Goal: Task Accomplishment & Management: Use online tool/utility

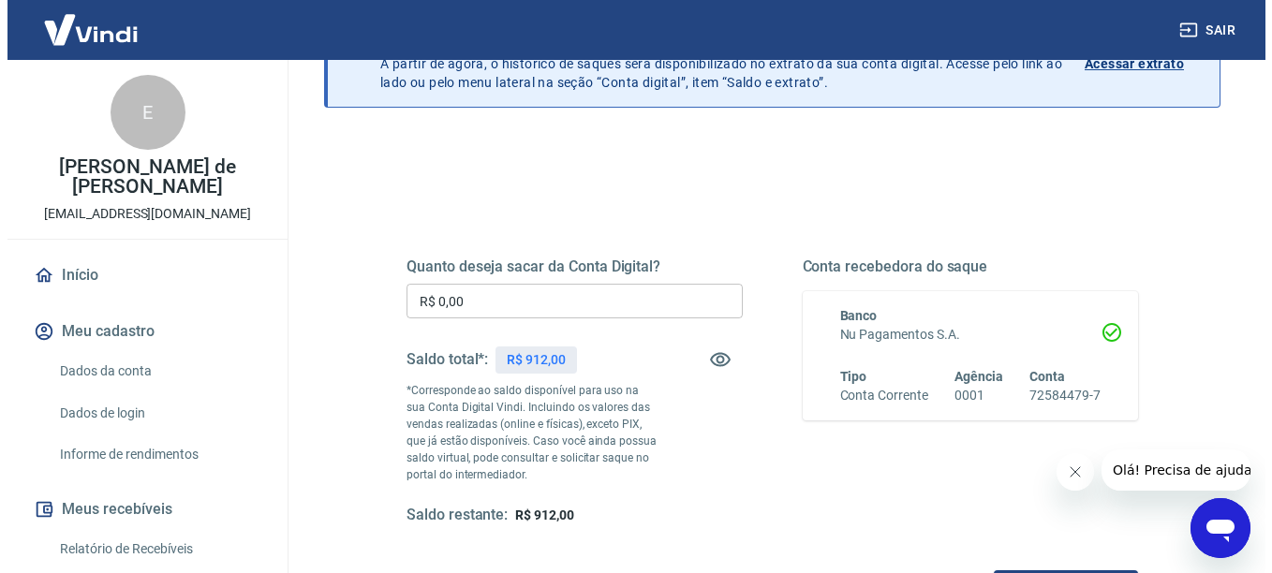
scroll to position [150, 0]
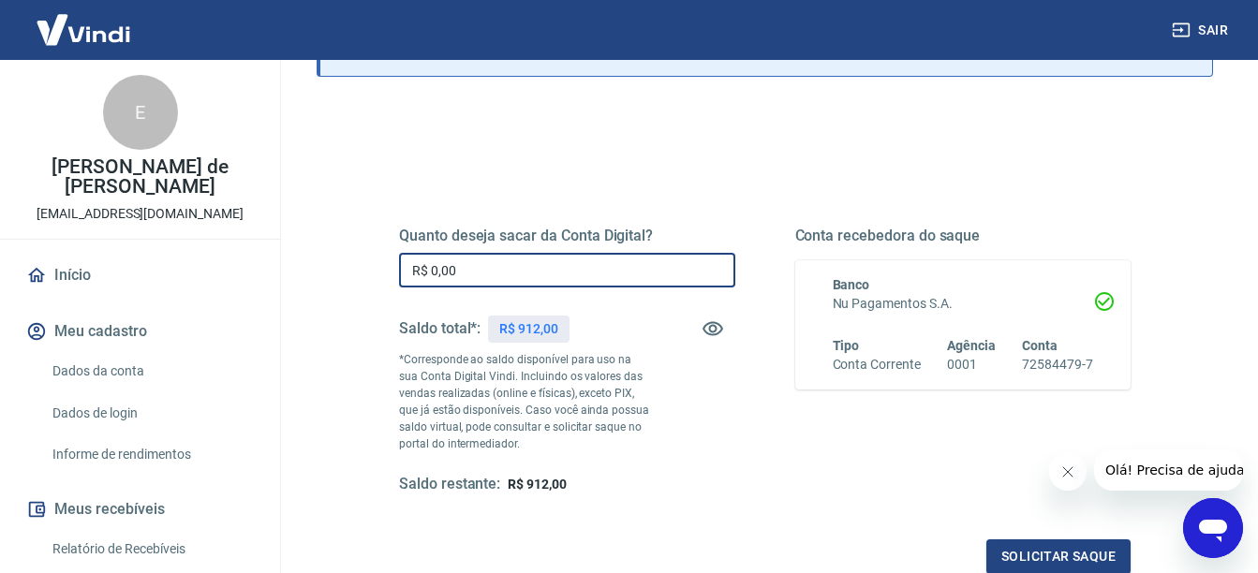
click at [623, 274] on input "R$ 0,00" at bounding box center [567, 270] width 336 height 35
type input "R$ 912,00"
click at [1059, 558] on button "Solicitar saque" at bounding box center [1058, 557] width 144 height 35
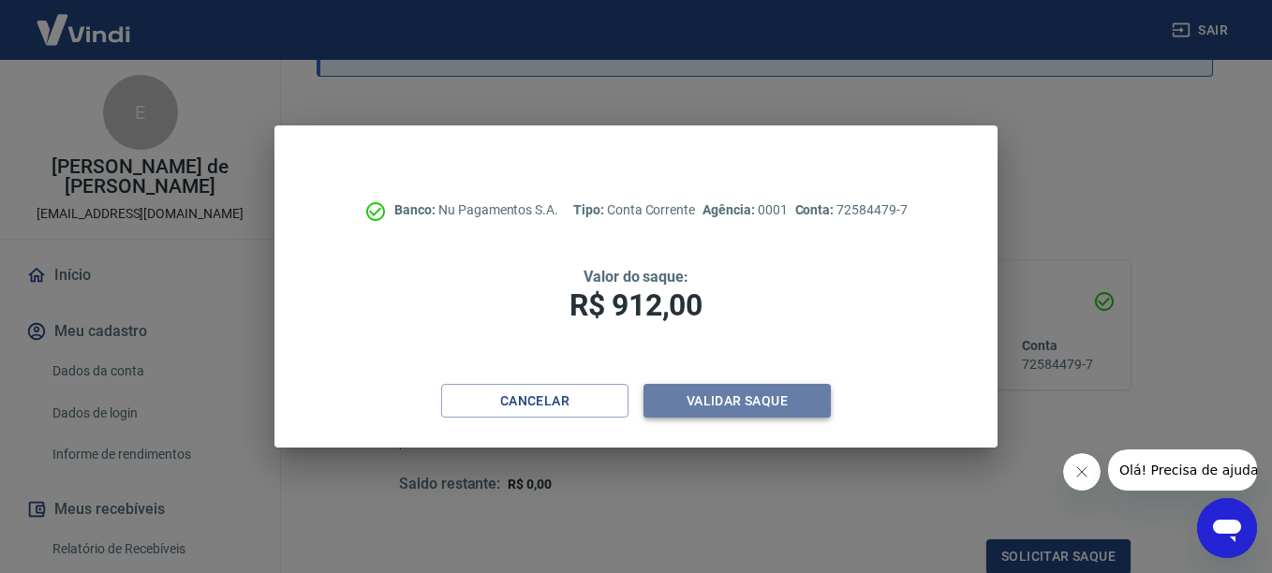
click at [782, 397] on button "Validar saque" at bounding box center [737, 401] width 187 height 35
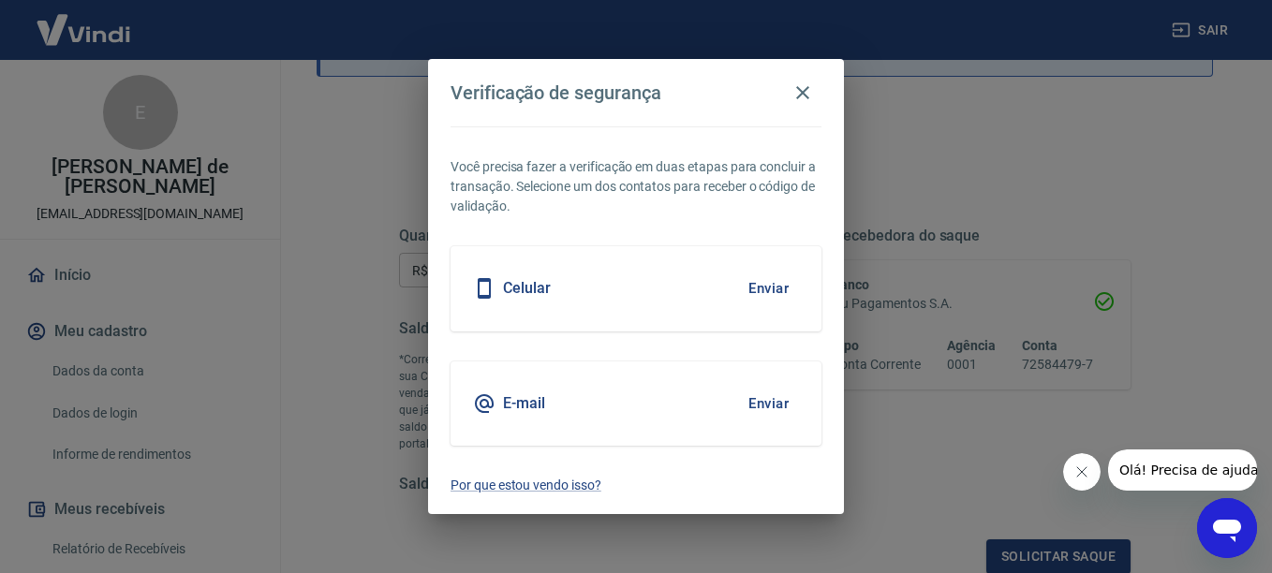
scroll to position [151, 0]
click at [776, 287] on button "Enviar" at bounding box center [768, 288] width 61 height 39
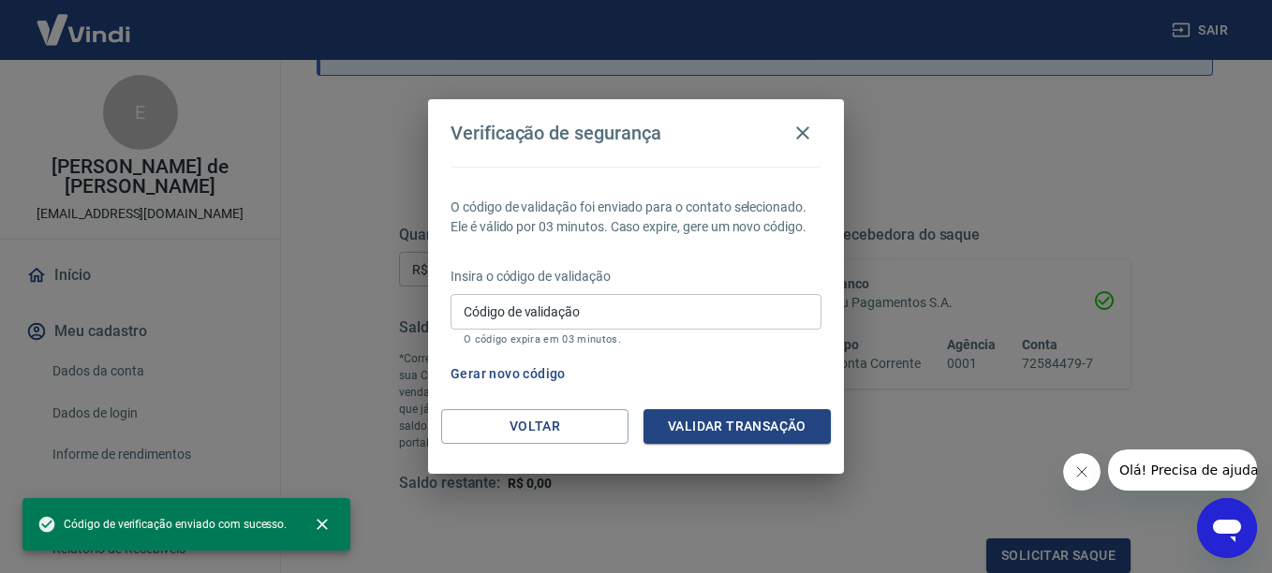
click at [604, 322] on input "Código de validação" at bounding box center [636, 311] width 371 height 35
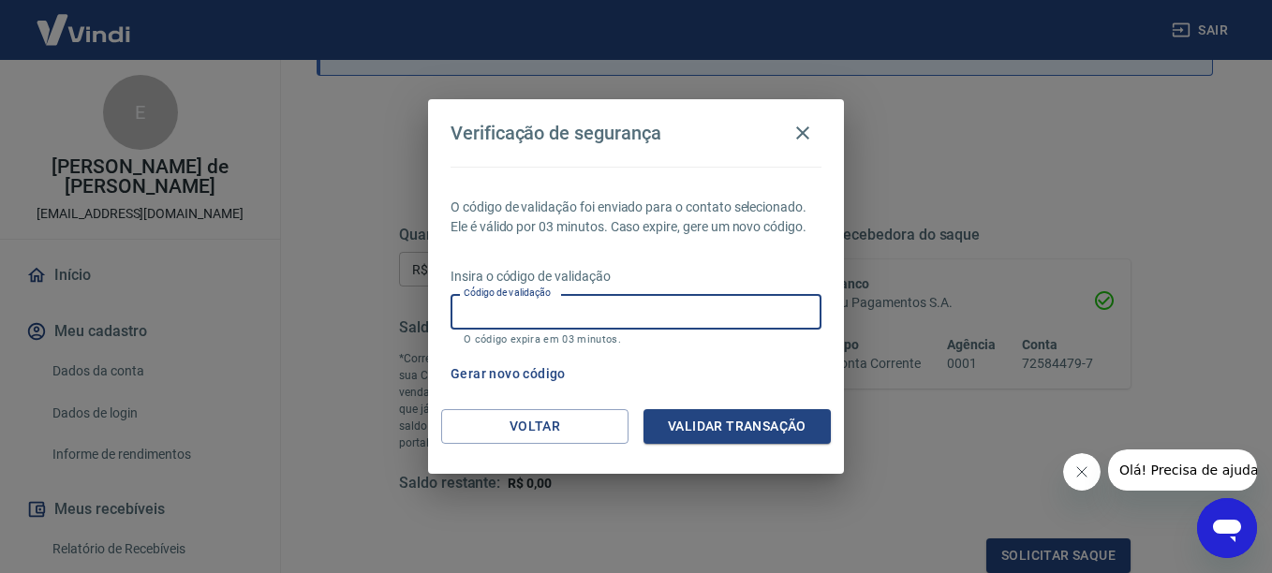
click at [513, 368] on button "Gerar novo código" at bounding box center [508, 374] width 130 height 35
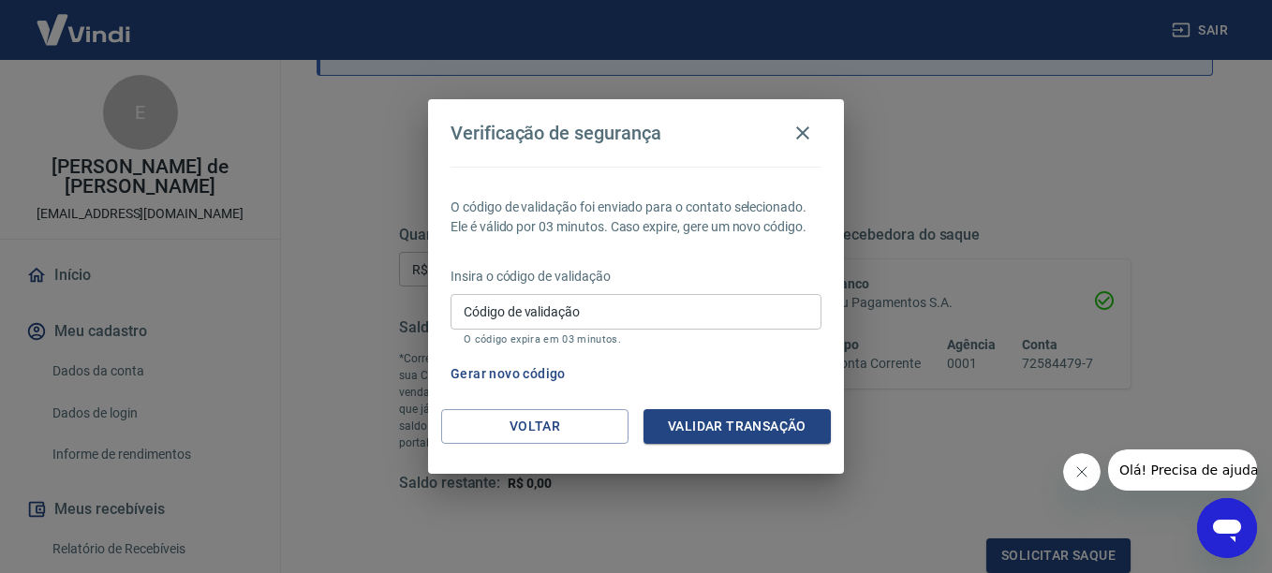
click at [524, 320] on input "Código de validação" at bounding box center [636, 311] width 371 height 35
click at [526, 413] on button "Voltar" at bounding box center [534, 426] width 187 height 35
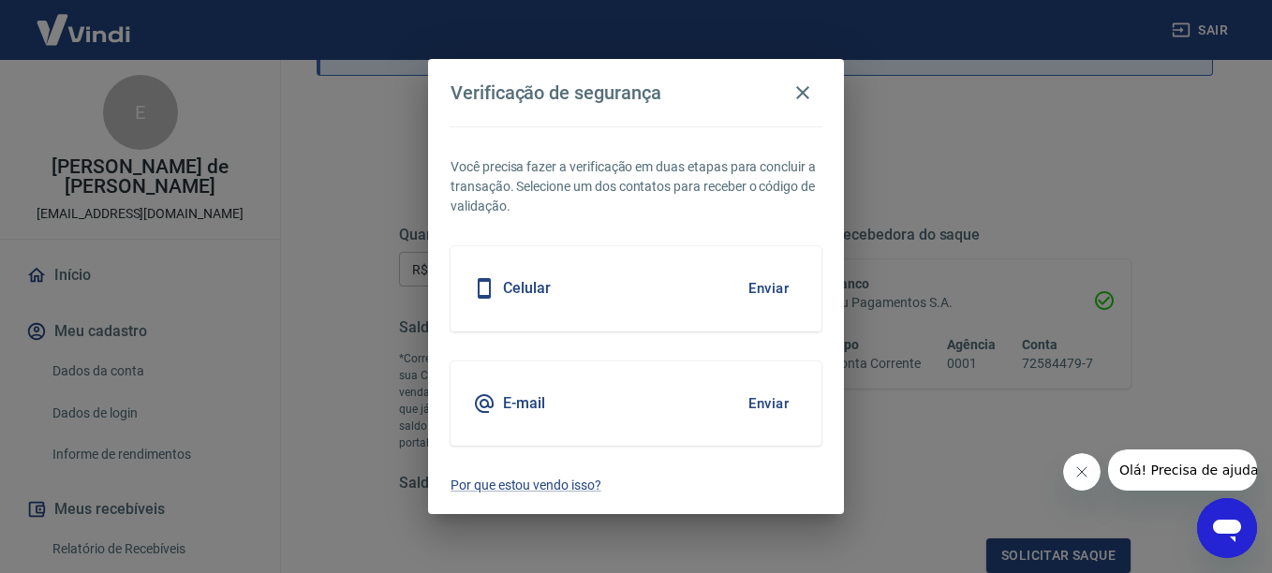
click at [781, 391] on button "Enviar" at bounding box center [768, 403] width 61 height 39
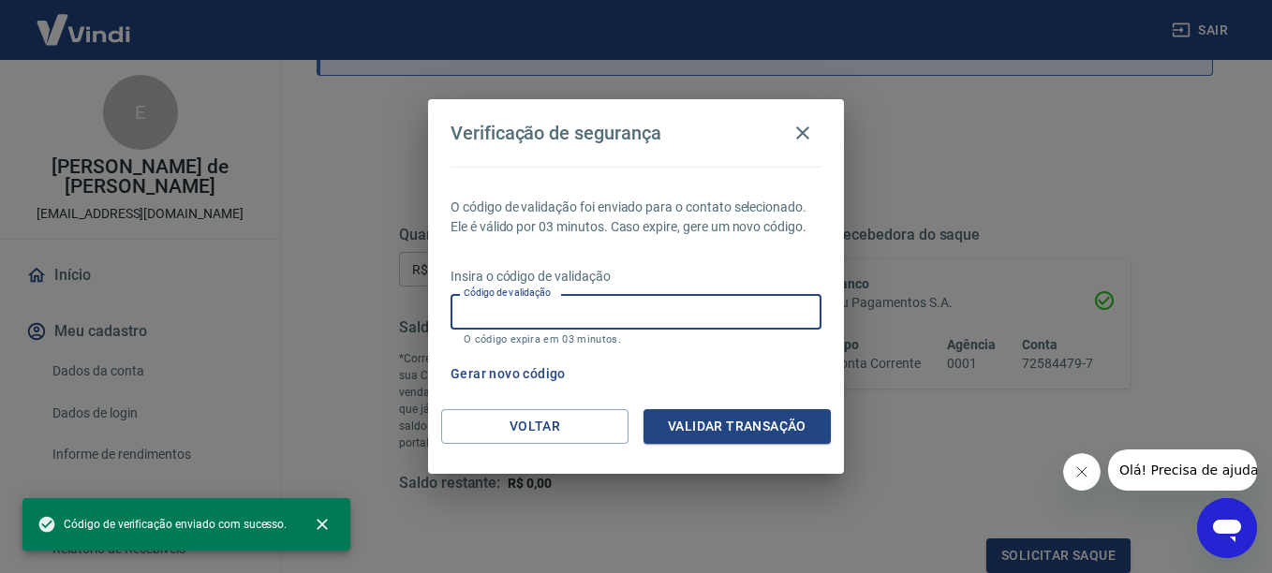
click at [561, 318] on input "Código de validação" at bounding box center [636, 311] width 371 height 35
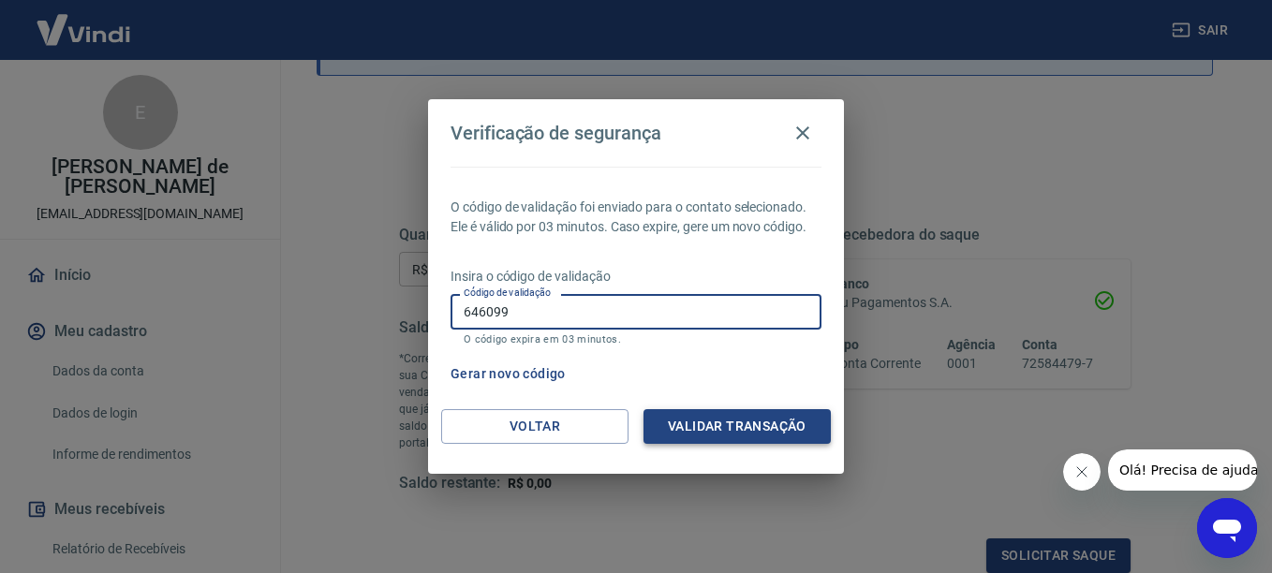
type input "646099"
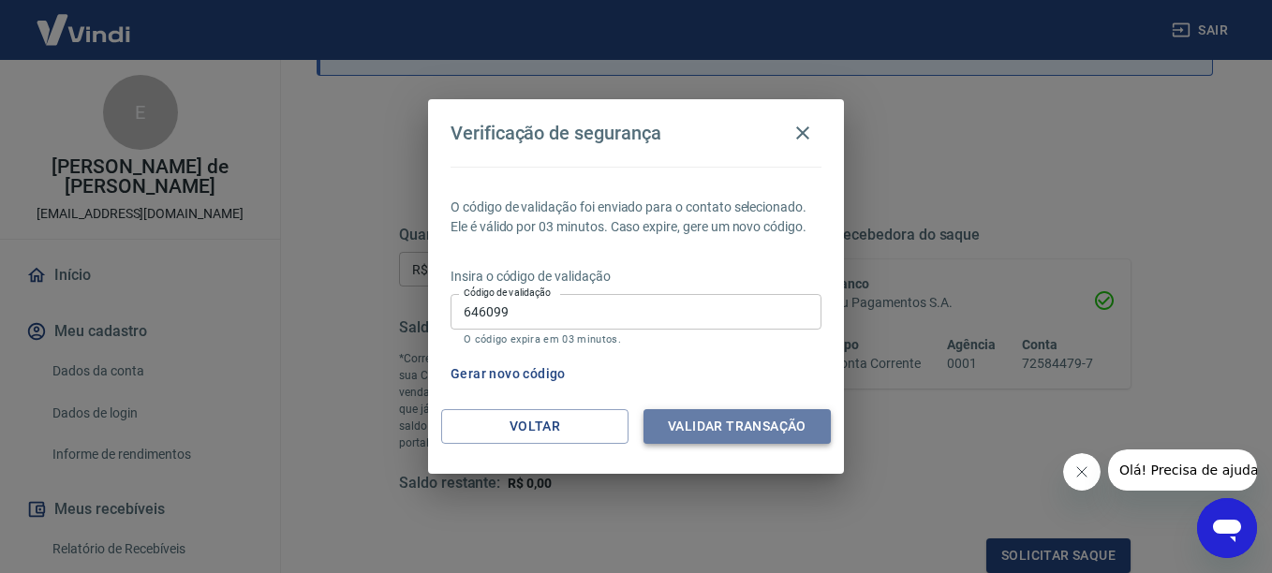
click at [720, 437] on button "Validar transação" at bounding box center [737, 426] width 187 height 35
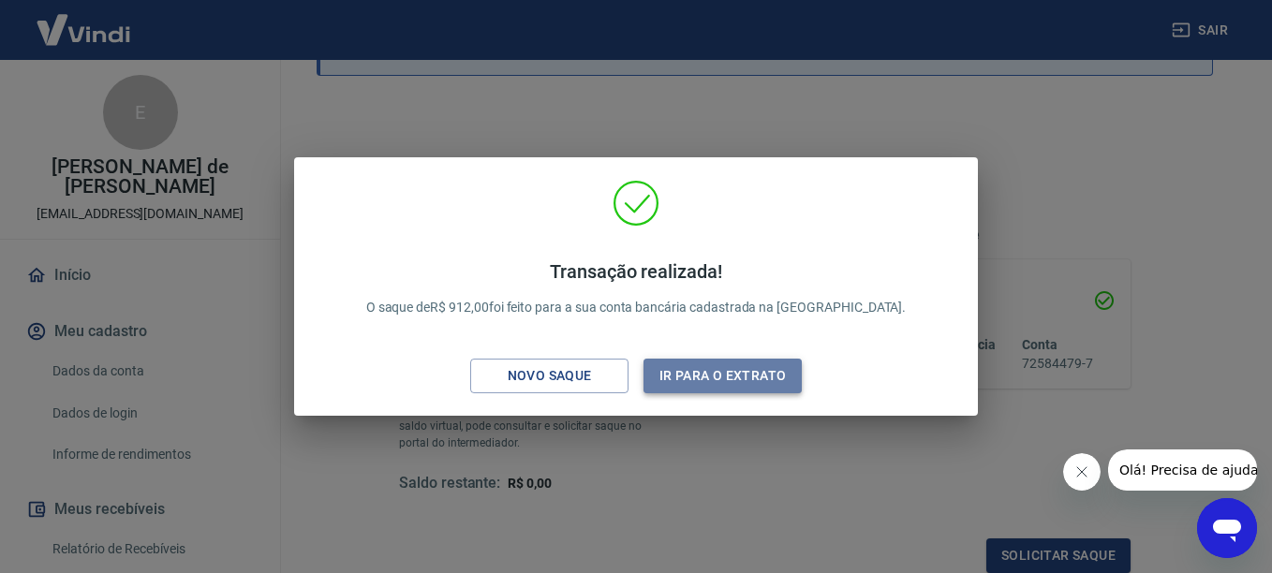
click at [724, 361] on button "Ir para o extrato" at bounding box center [723, 376] width 158 height 35
